Goal: Transaction & Acquisition: Purchase product/service

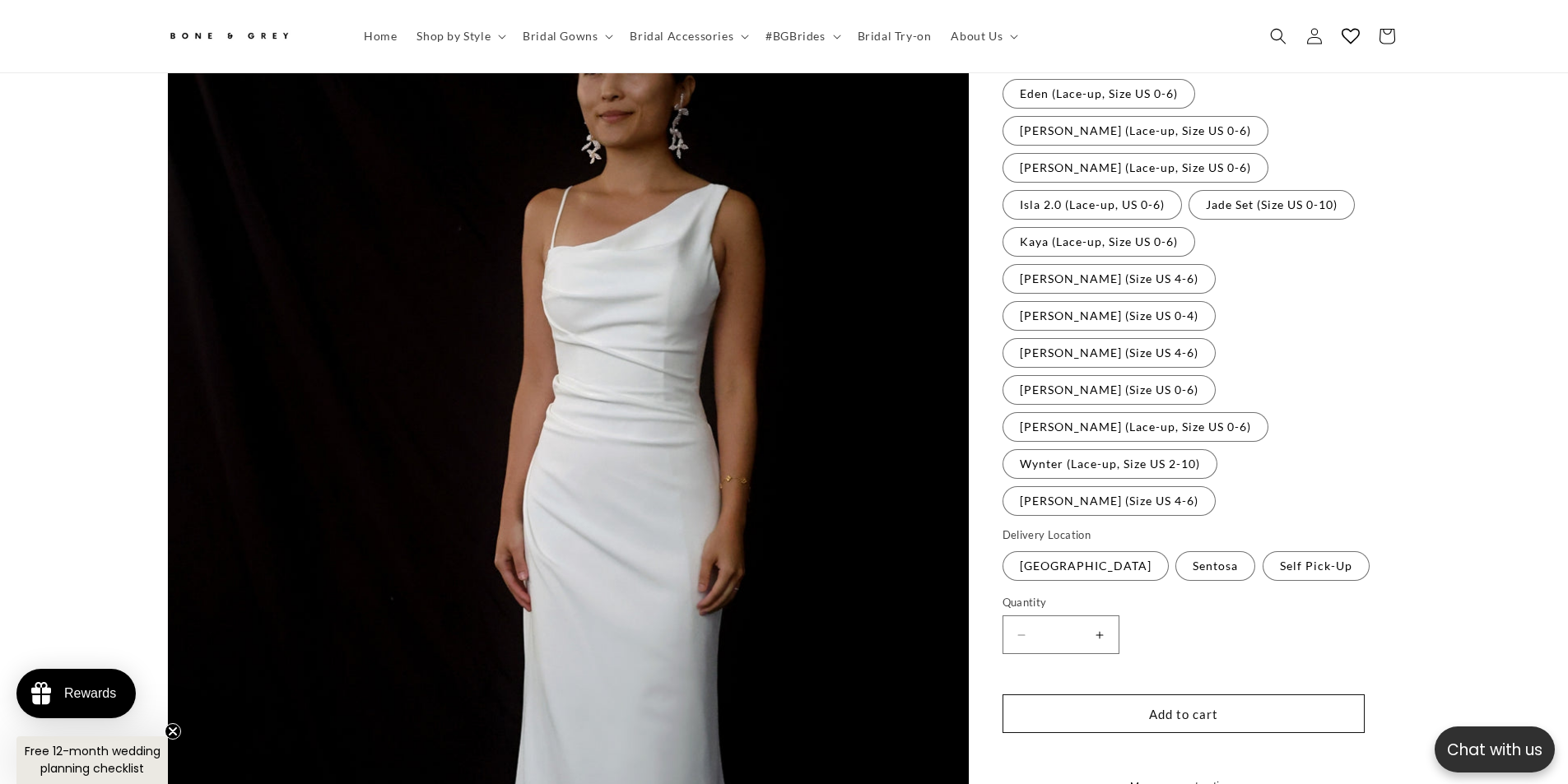
scroll to position [0, 453]
click at [1281, 551] on label "Self Pick-Up Variant sold out or unavailable" at bounding box center [1315, 566] width 107 height 30
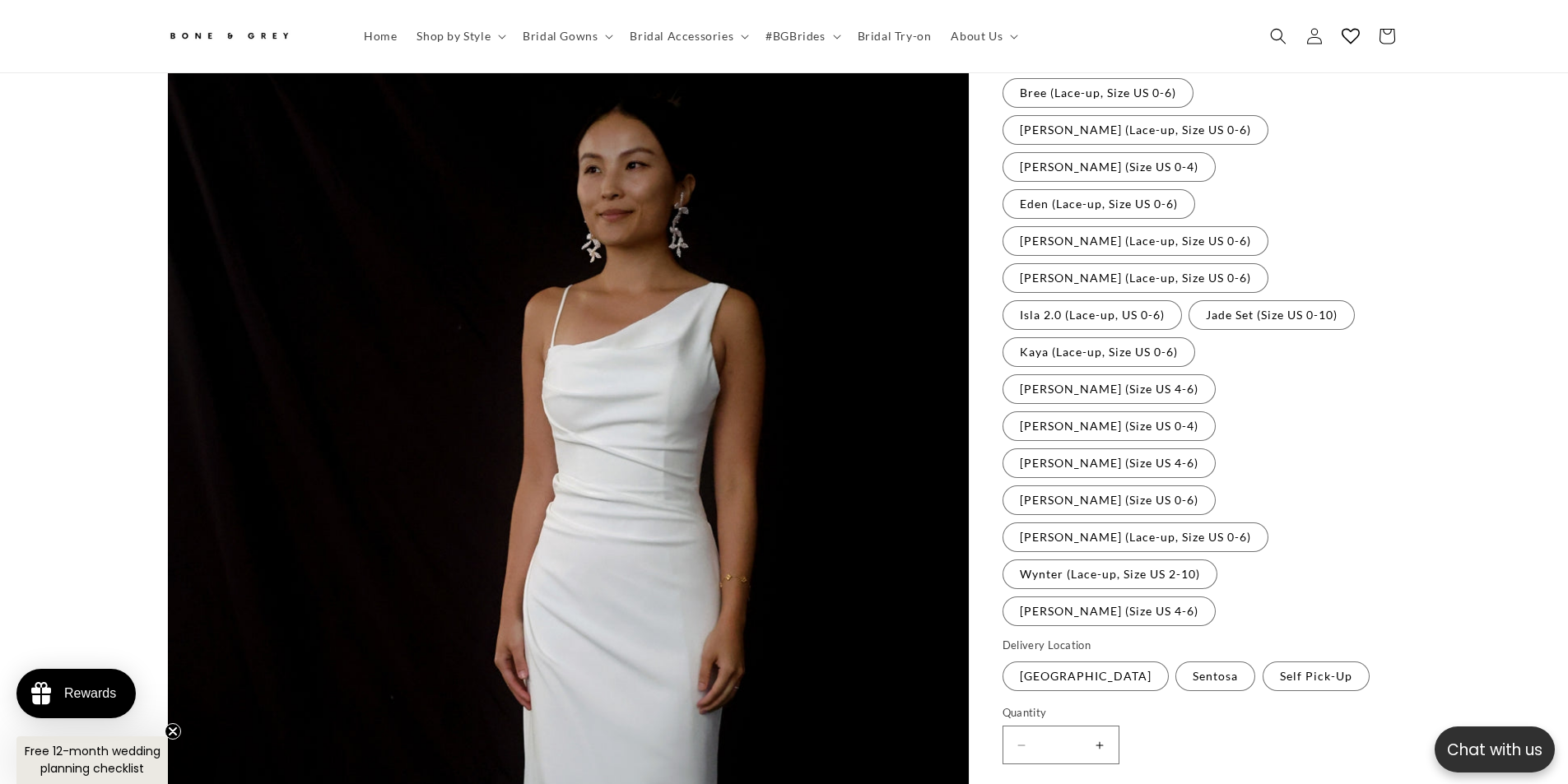
scroll to position [73, 0]
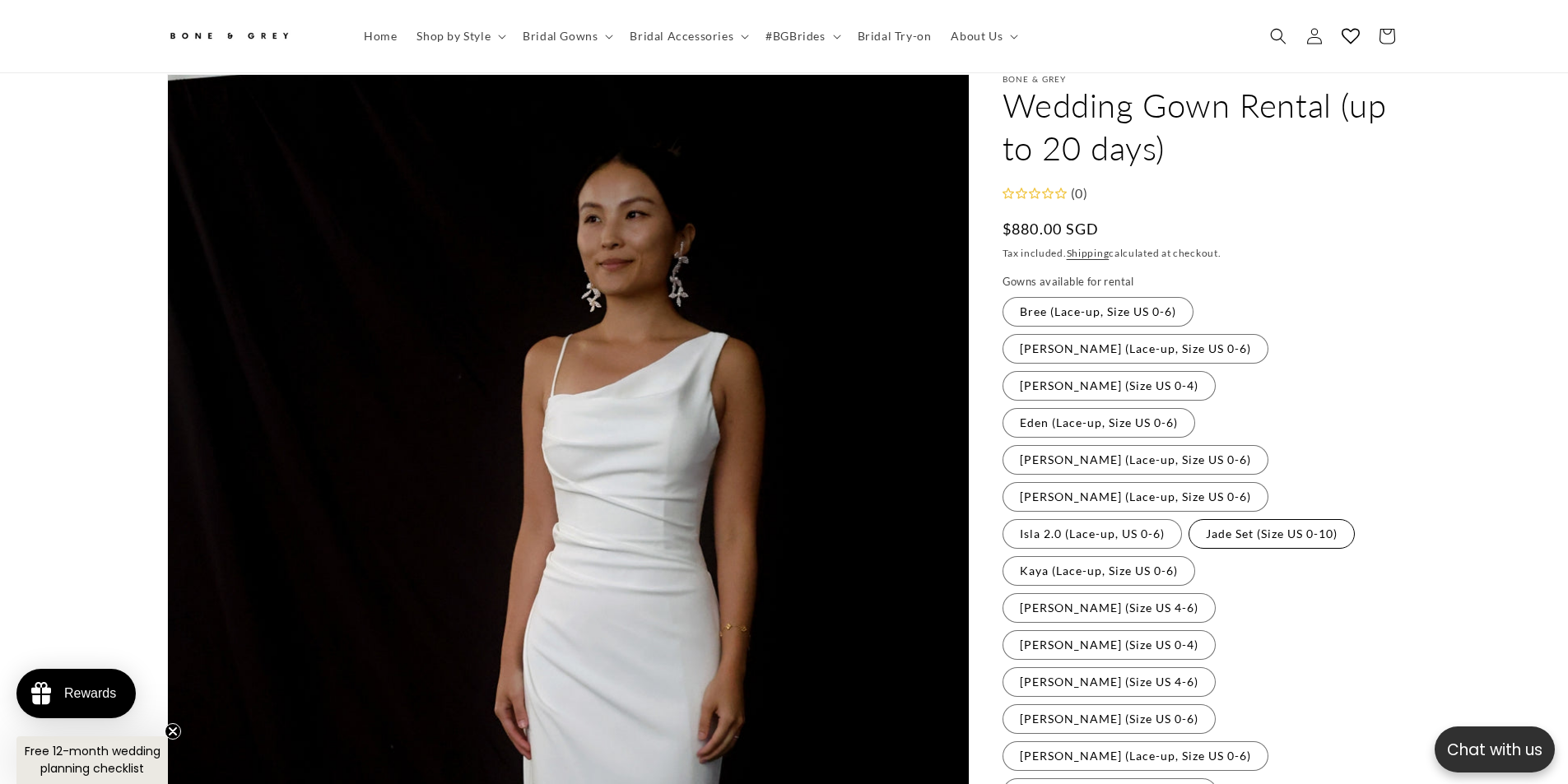
click at [1188, 520] on label "Jade Set (Size US 0-10) Variant sold out or unavailable" at bounding box center [1271, 534] width 166 height 30
click at [1106, 483] on label "Hazel (Lace-up, Size US 0-6) Variant sold out or unavailable" at bounding box center [1135, 497] width 266 height 30
click at [1044, 274] on legend "Gowns available for rental" at bounding box center [1069, 282] width 134 height 16
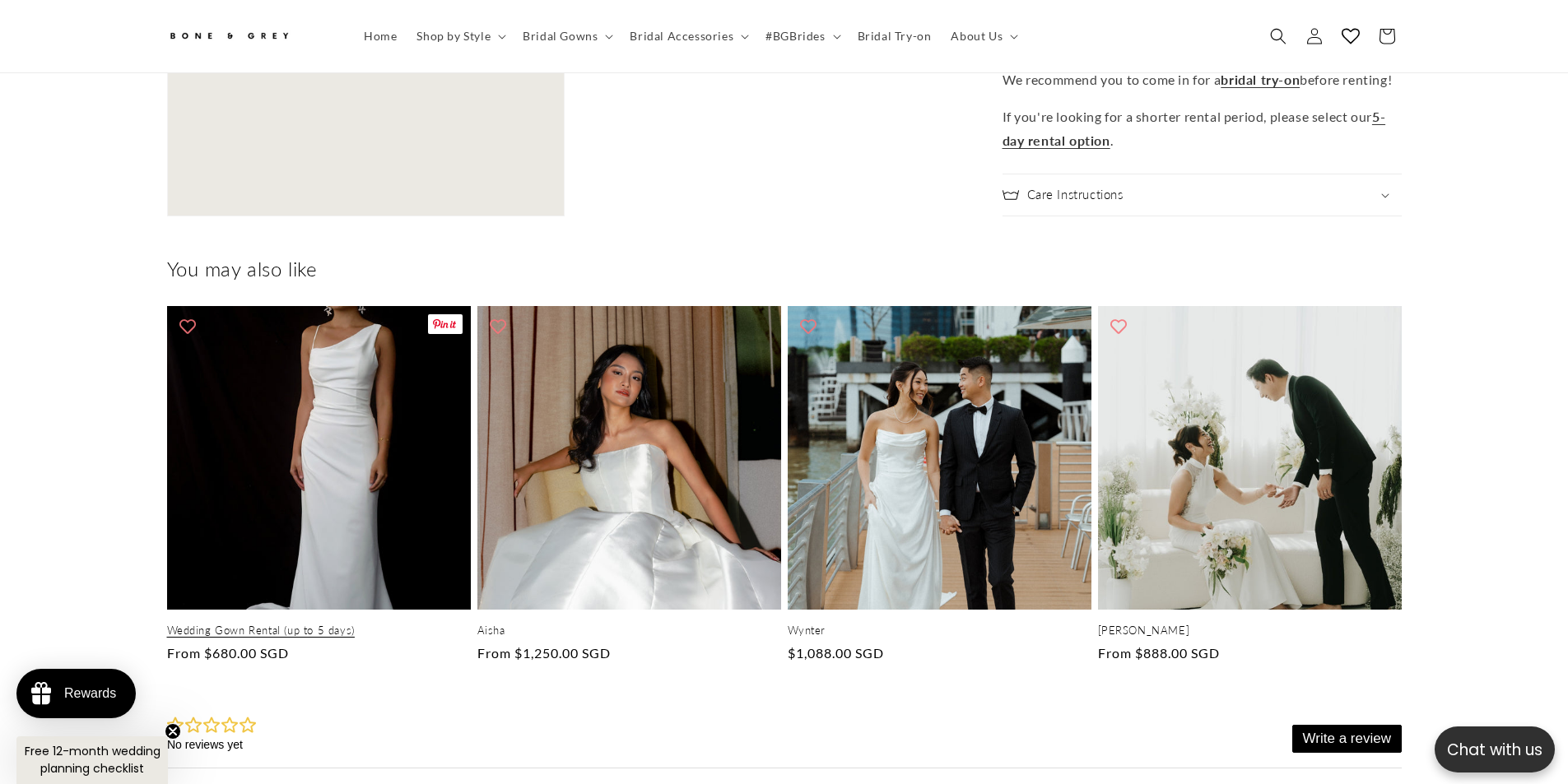
scroll to position [0, 0]
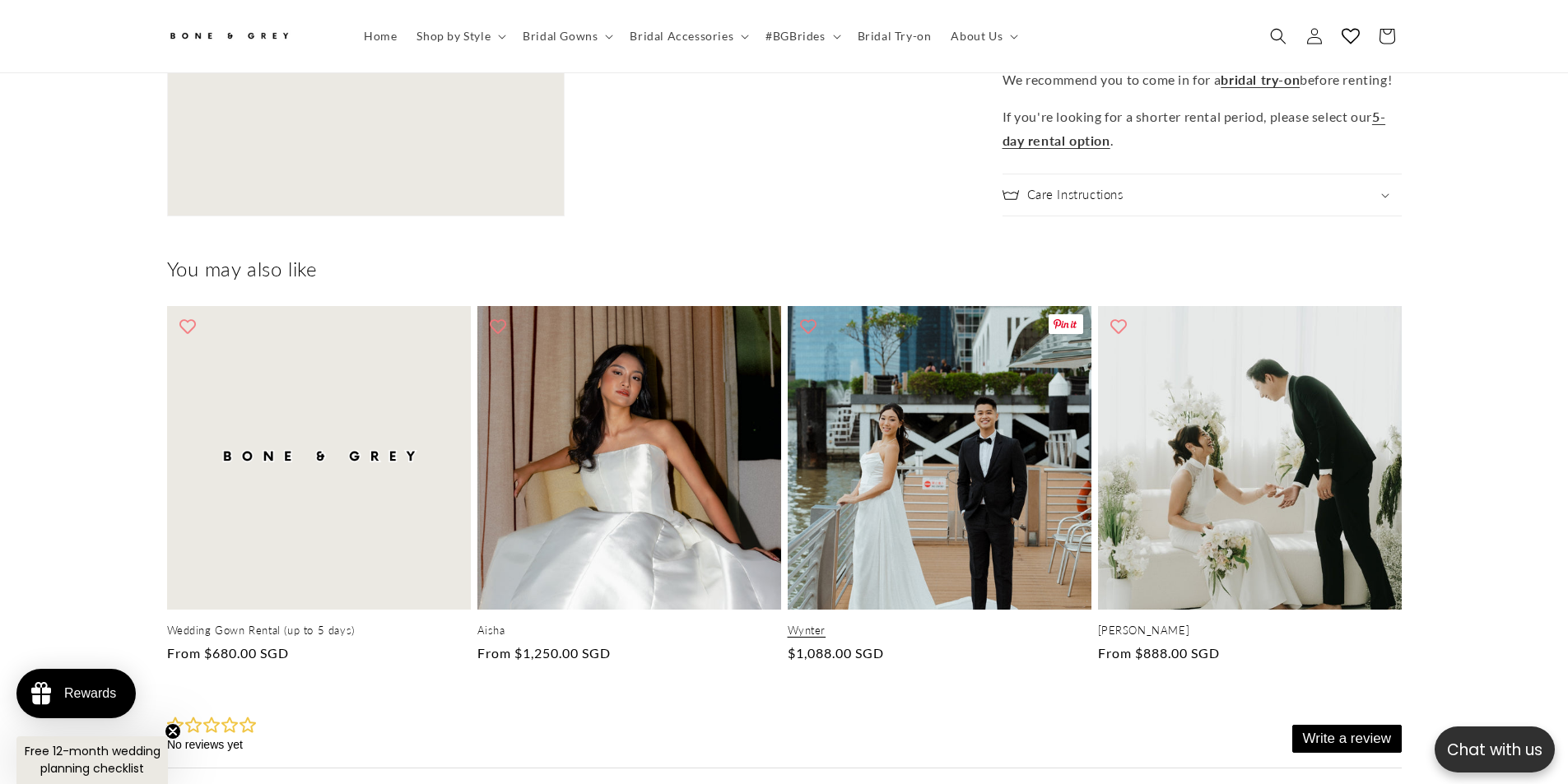
click at [884, 623] on link "Wynter" at bounding box center [939, 631] width 304 height 14
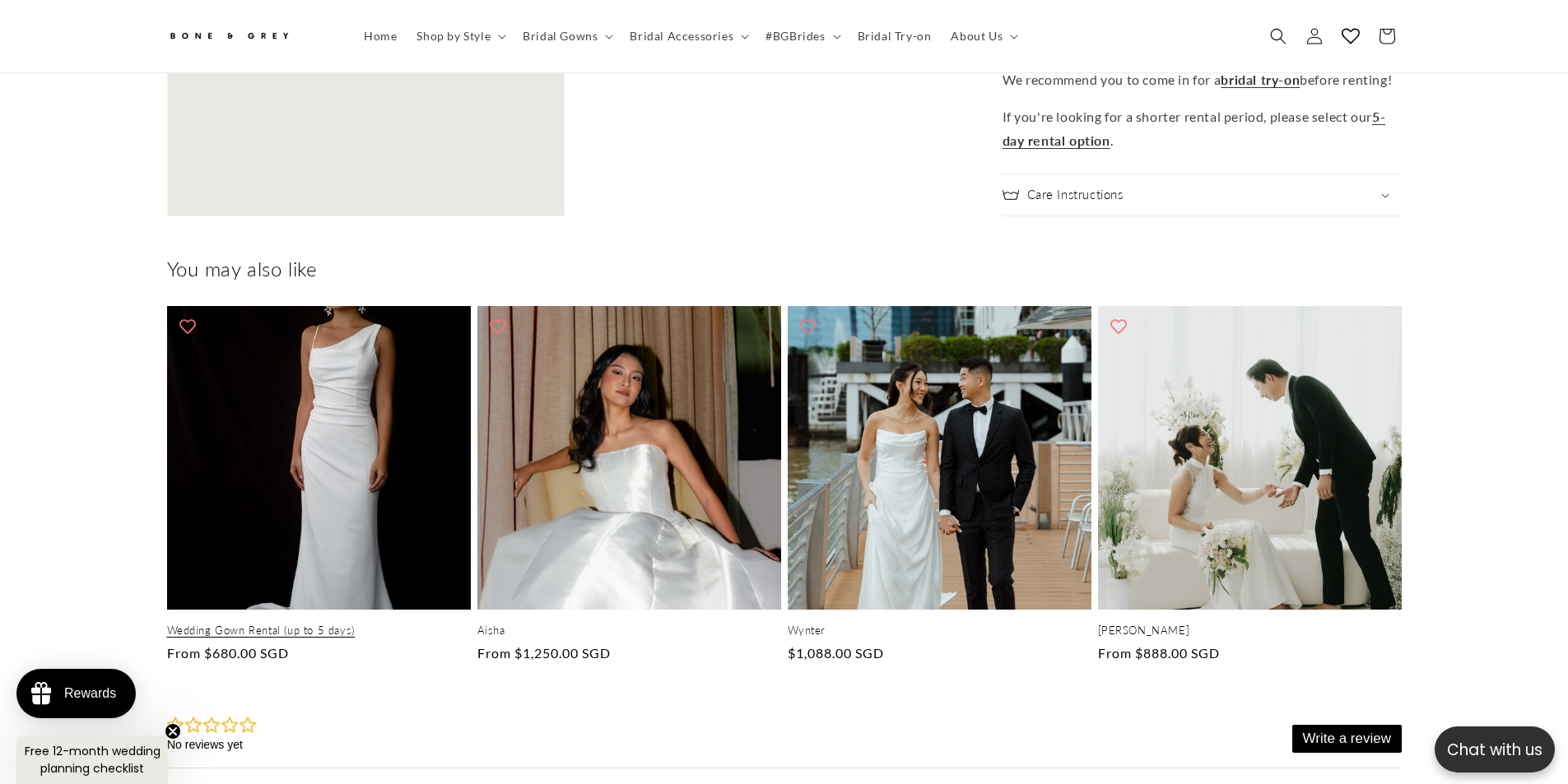
scroll to position [0, 453]
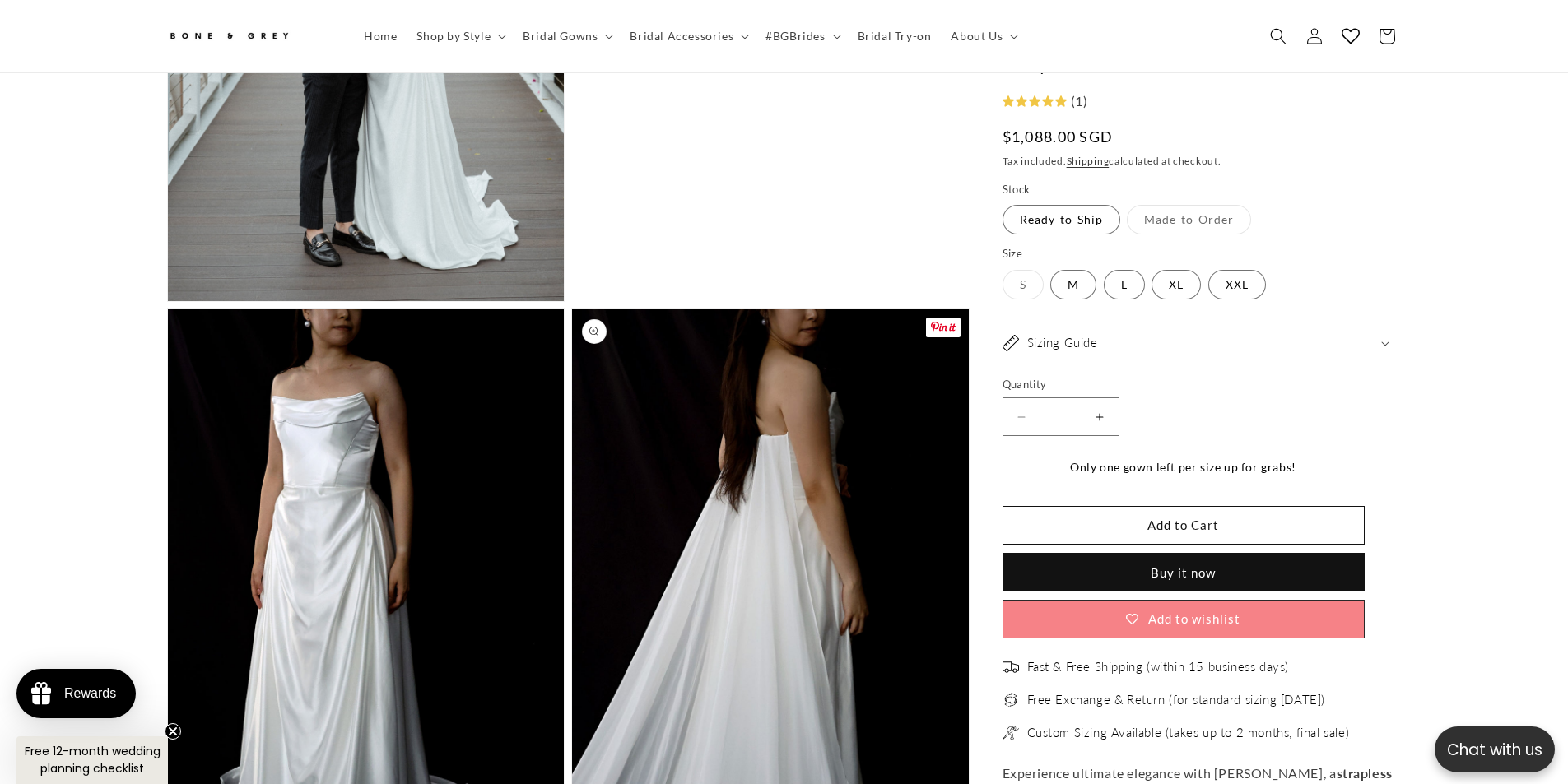
scroll to position [2542, 0]
